Goal: Communication & Community: Answer question/provide support

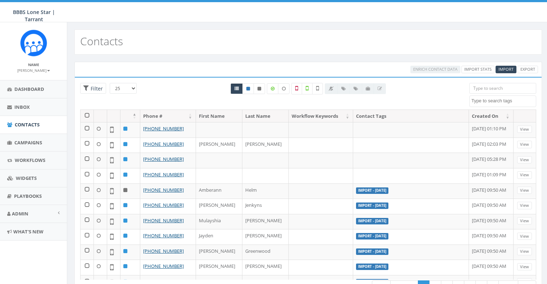
select select
click at [31, 106] on link "Inbox" at bounding box center [33, 108] width 67 height 18
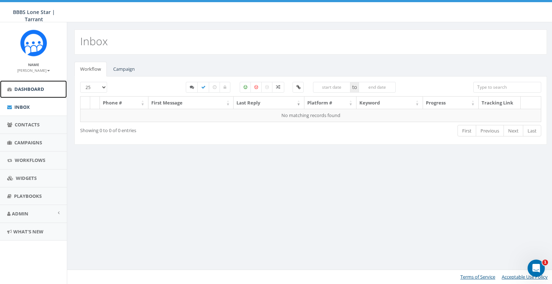
click at [32, 93] on link "Dashboard" at bounding box center [33, 90] width 67 height 18
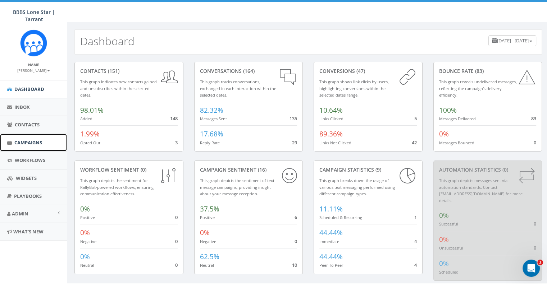
click at [36, 137] on link "Campaigns" at bounding box center [33, 143] width 67 height 18
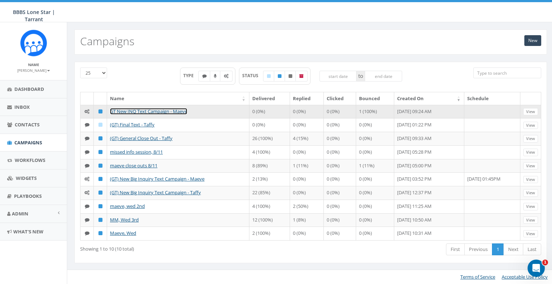
click at [122, 112] on link "GT New INQ Text Campaign - Maeve" at bounding box center [148, 111] width 77 height 6
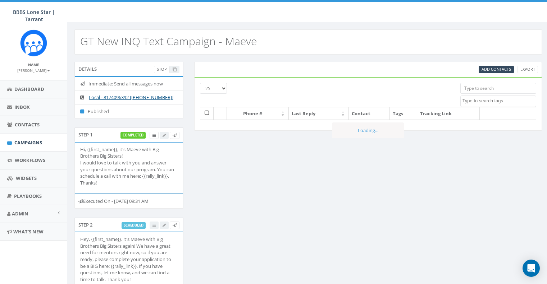
select select
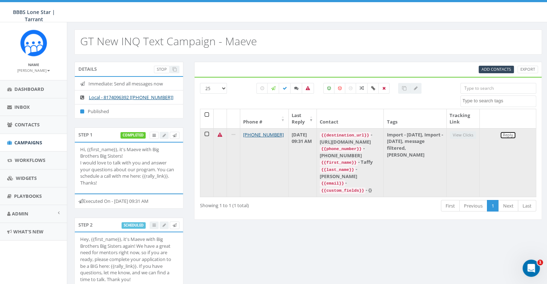
click at [508, 136] on link "Reply" at bounding box center [508, 136] width 16 height 8
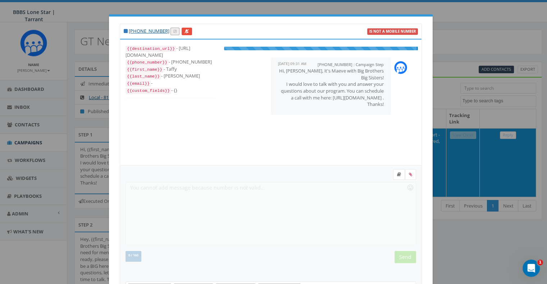
scroll to position [22, 0]
